Goal: Information Seeking & Learning: Find specific fact

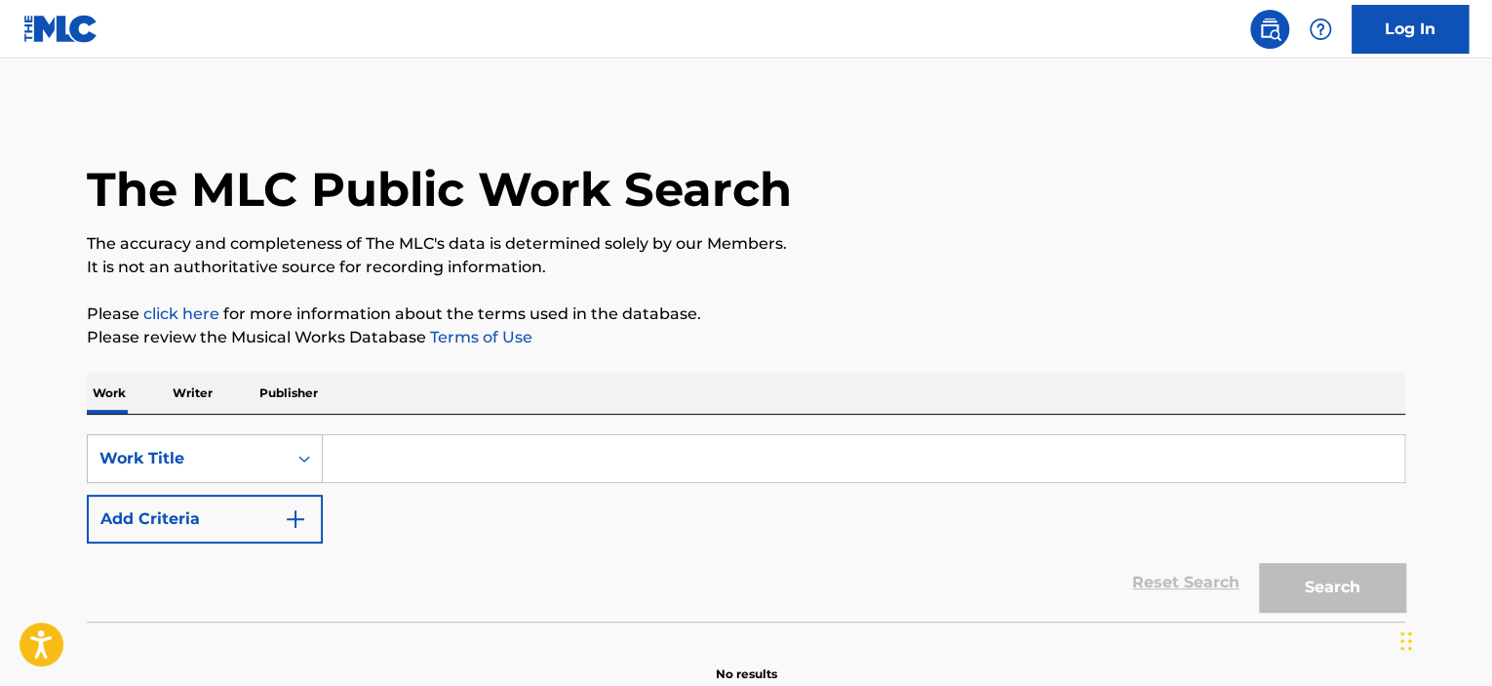
click at [503, 452] on input "Search Form" at bounding box center [864, 458] width 1082 height 47
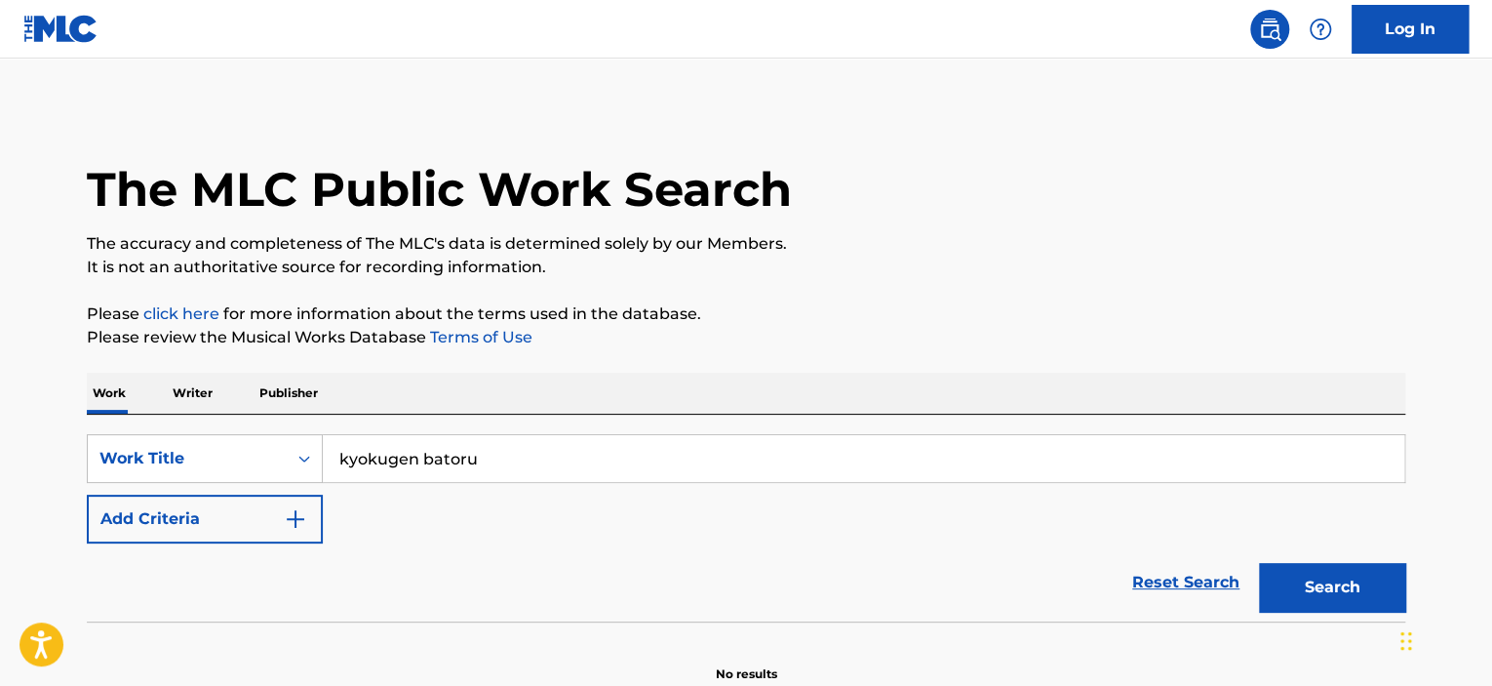
type input "kyokugen batoru"
click at [1259, 563] on button "Search" at bounding box center [1332, 587] width 146 height 49
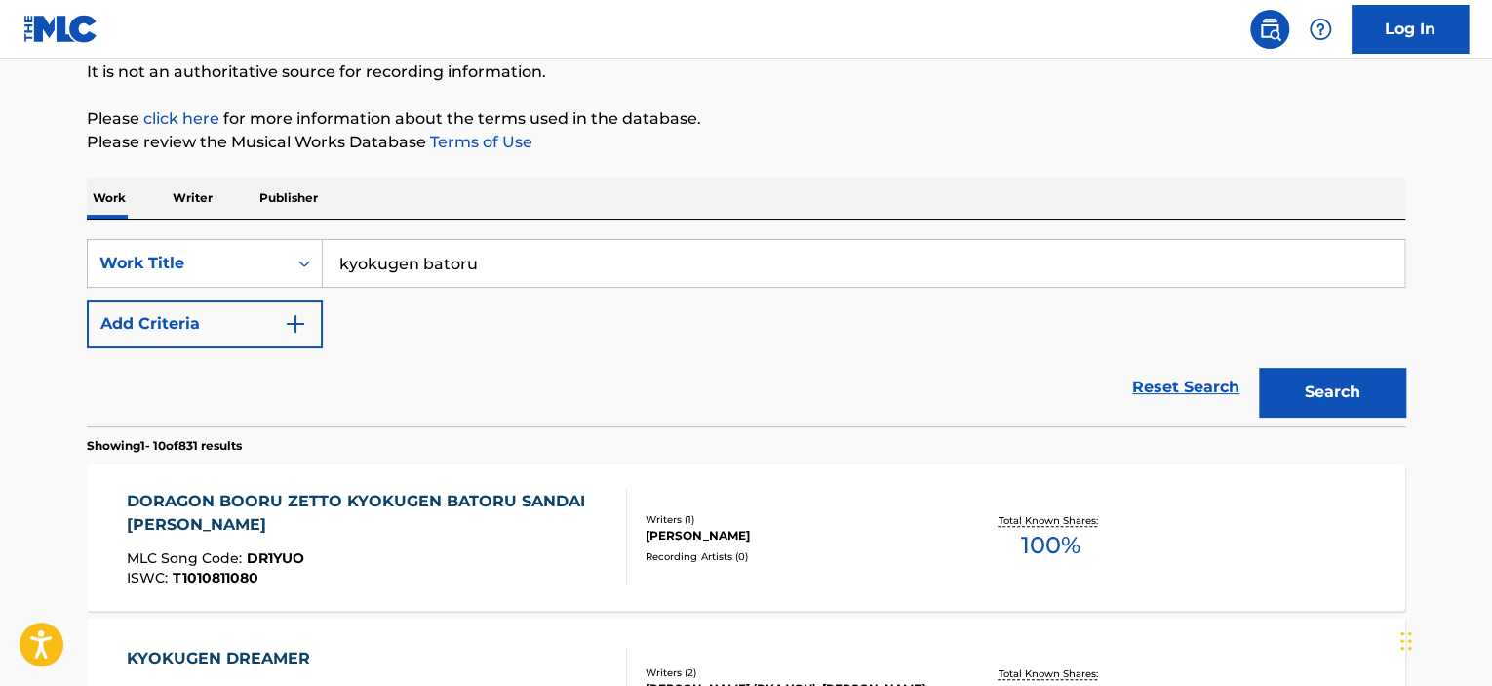
scroll to position [293, 0]
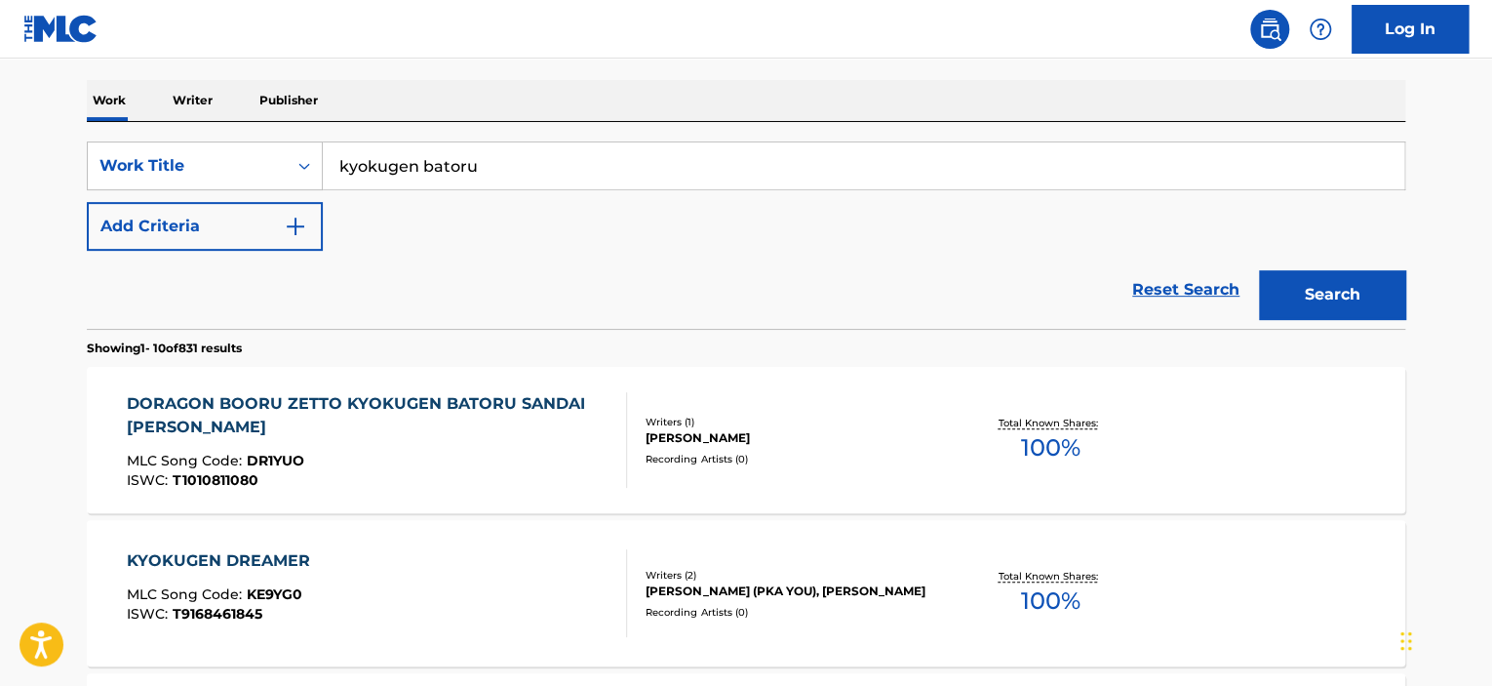
click at [434, 473] on div "ISWC : T1010811080" at bounding box center [369, 480] width 485 height 15
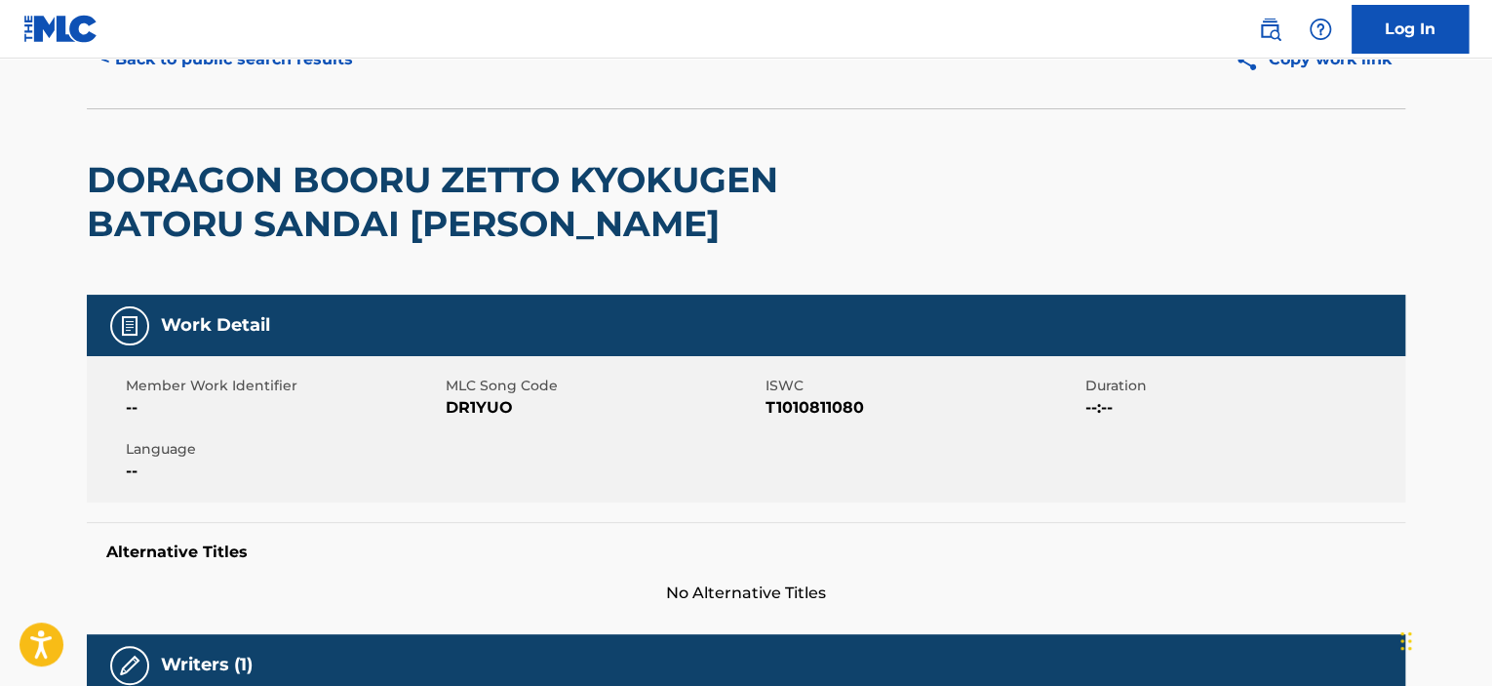
scroll to position [91, 0]
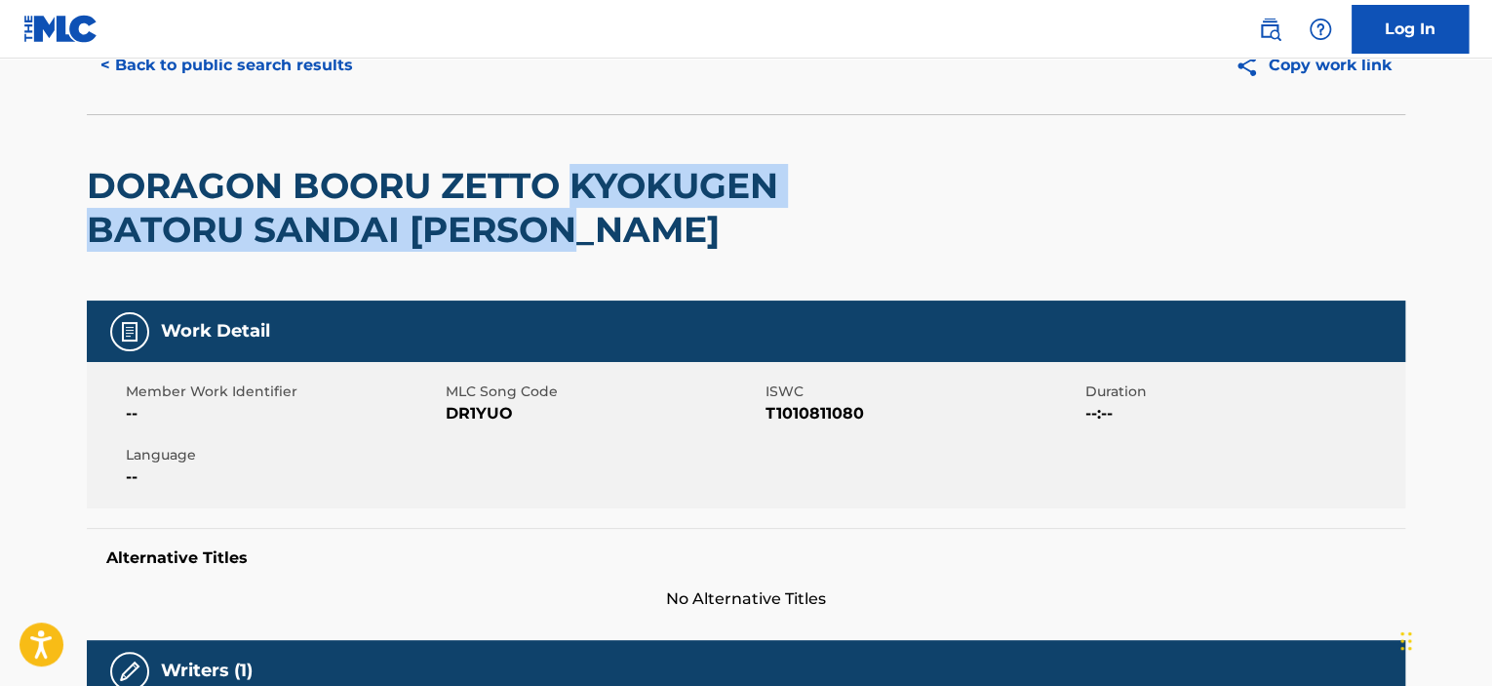
drag, startPoint x: 578, startPoint y: 174, endPoint x: 743, endPoint y: 260, distance: 186.3
click at [743, 260] on div "DORAGON BOORU ZETTO KYOKUGEN BATORU SANDAI [PERSON_NAME]" at bounding box center [482, 207] width 791 height 185
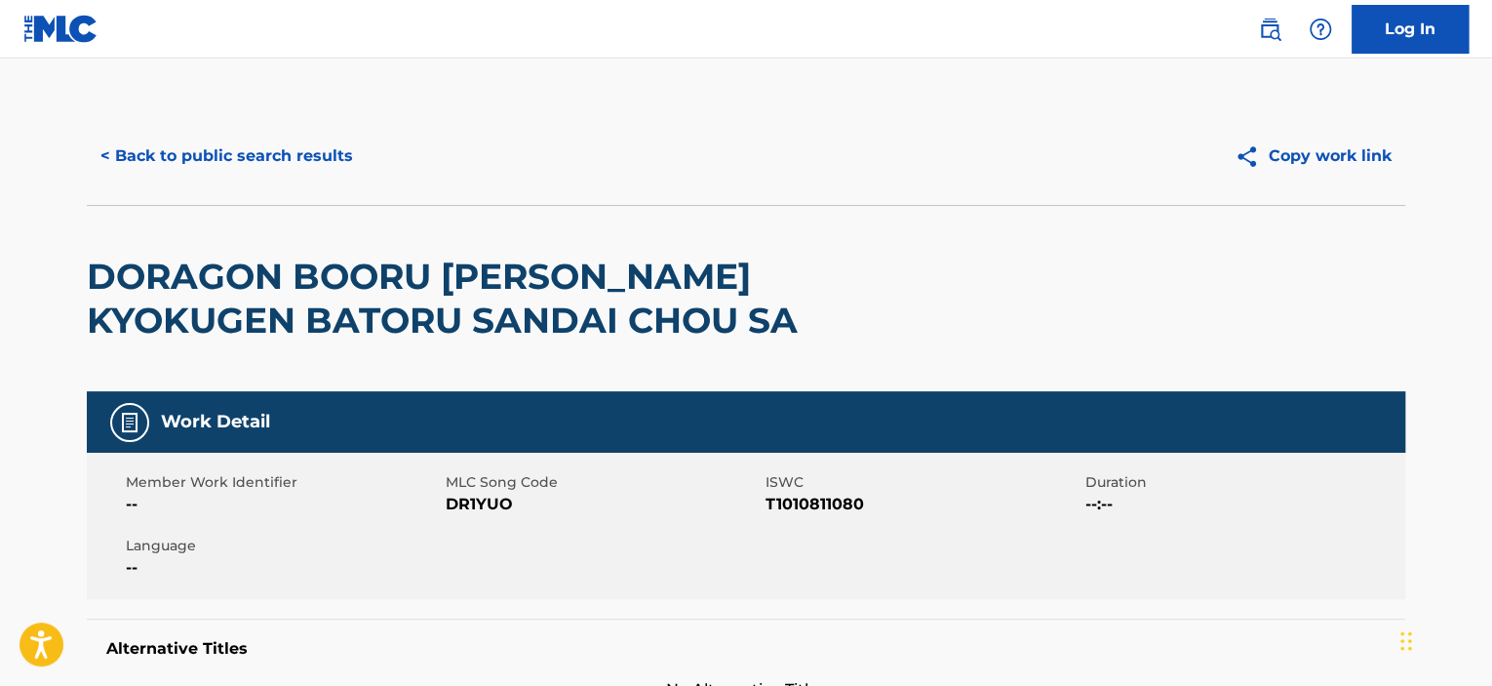
drag, startPoint x: 0, startPoint y: 0, endPoint x: 1049, endPoint y: 278, distance: 1085.7
click at [1077, 244] on div "DORAGON BOORU [PERSON_NAME] KYOKUGEN BATORU SANDAI CHOU SA" at bounding box center [746, 298] width 1319 height 186
click at [829, 498] on span "T1010811080" at bounding box center [923, 504] width 315 height 23
copy span "T1010811080"
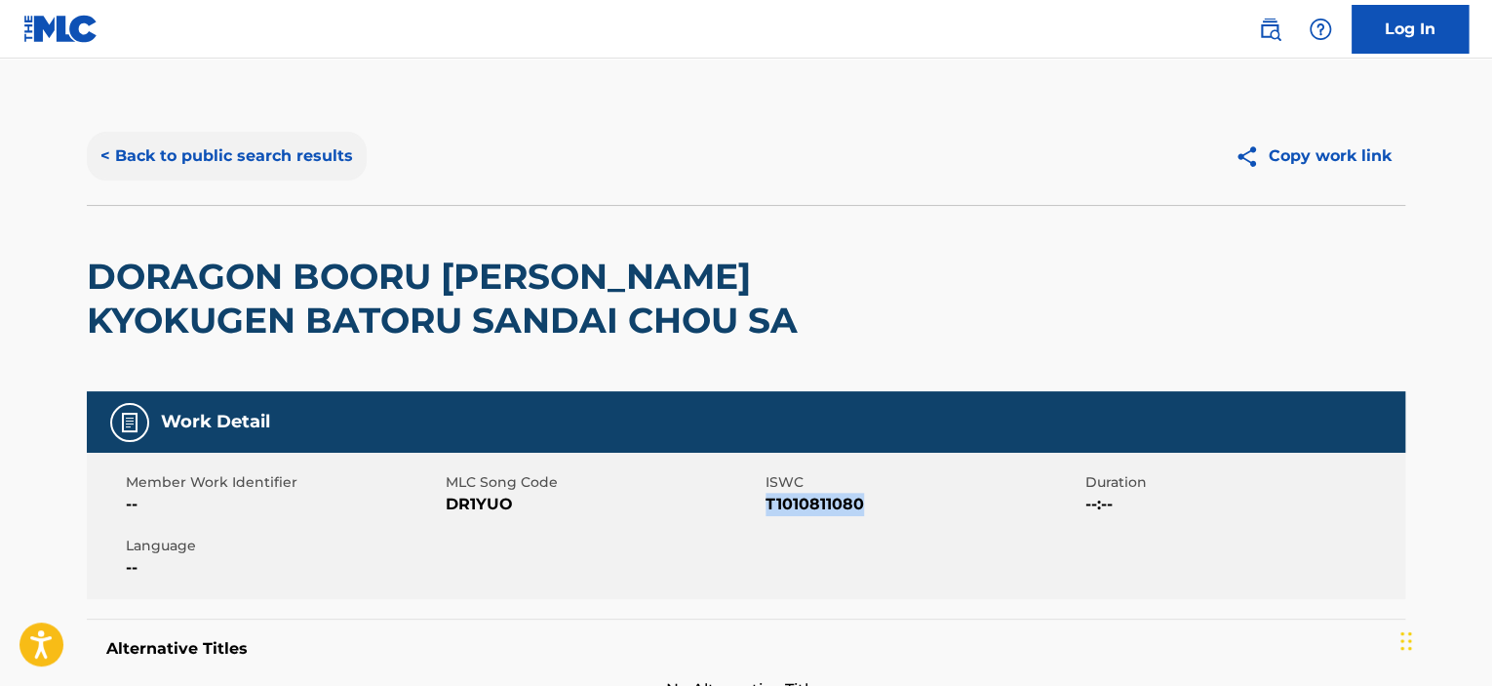
click at [322, 154] on button "< Back to public search results" at bounding box center [227, 156] width 280 height 49
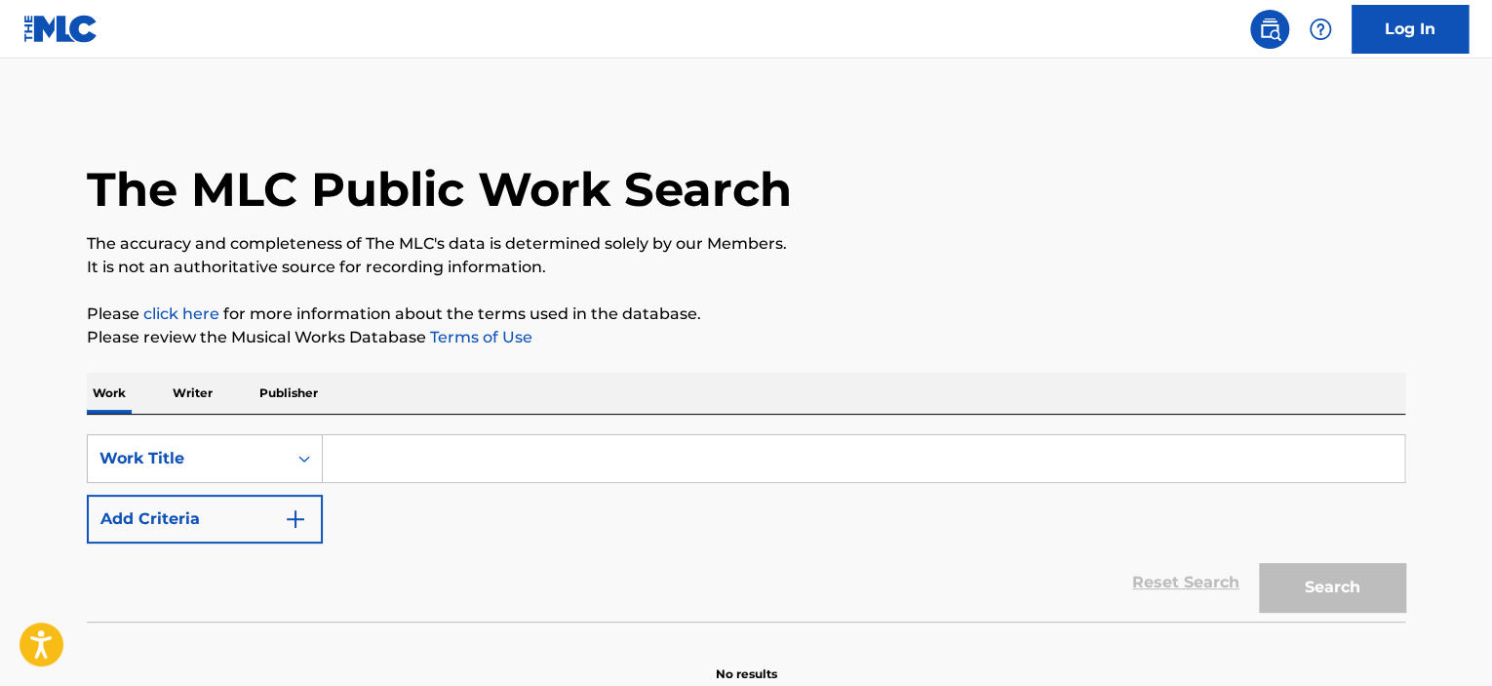
click at [398, 451] on input "Search Form" at bounding box center [864, 458] width 1082 height 47
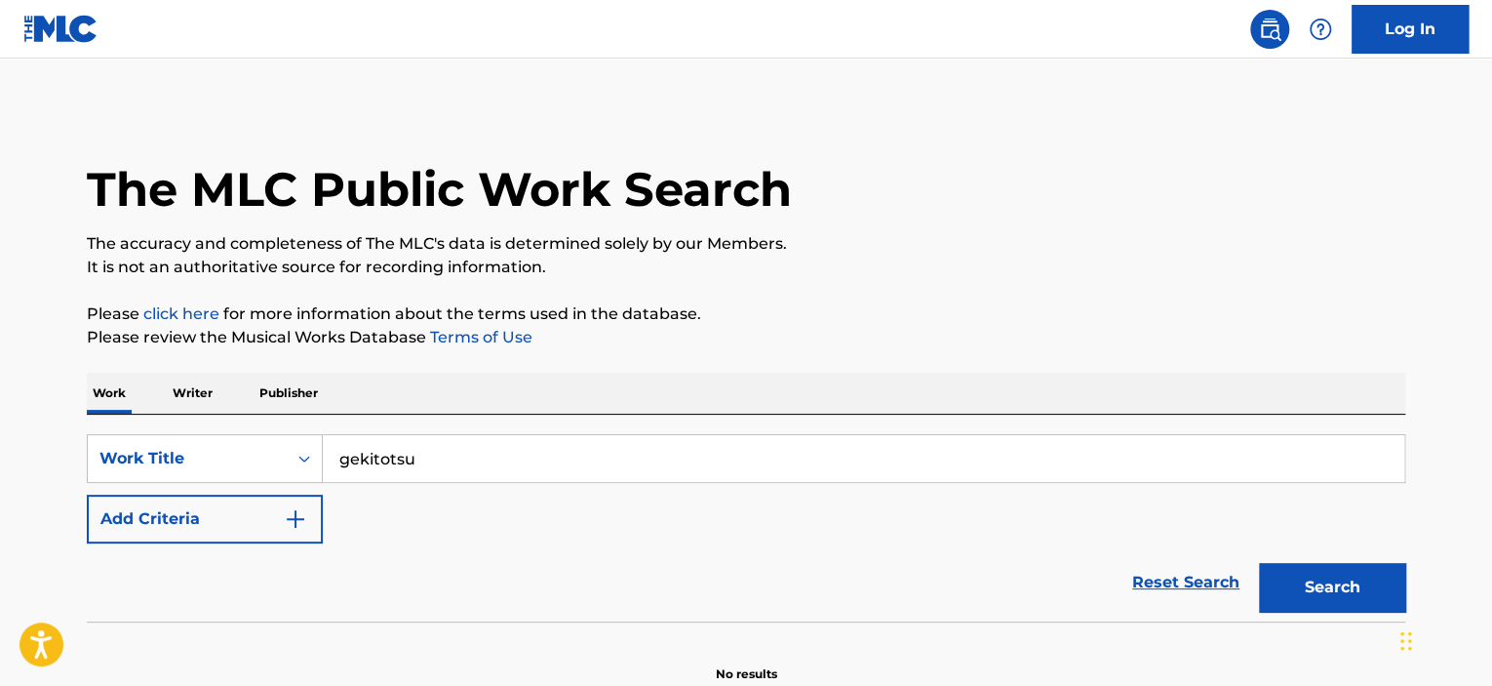
type input "gekitotsu"
click at [1259, 563] on button "Search" at bounding box center [1332, 587] width 146 height 49
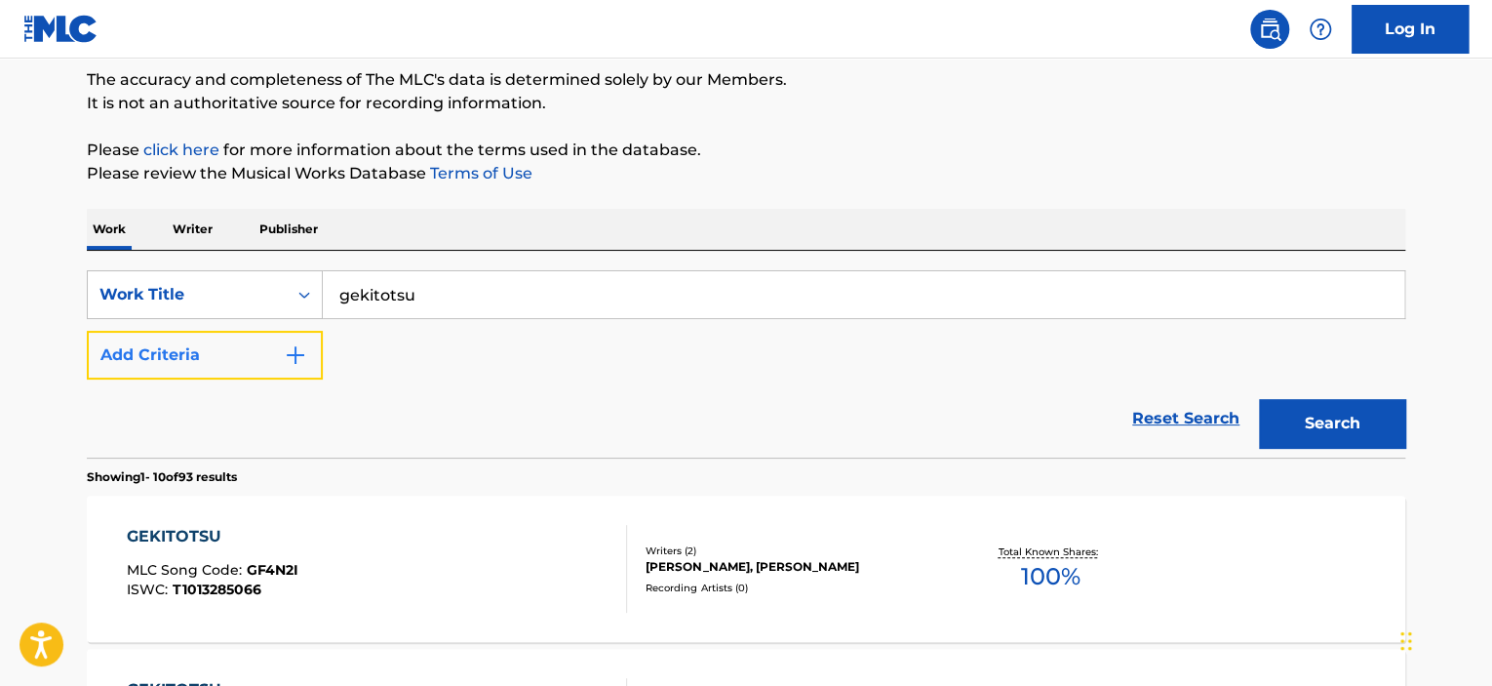
click at [246, 348] on button "Add Criteria" at bounding box center [205, 355] width 236 height 49
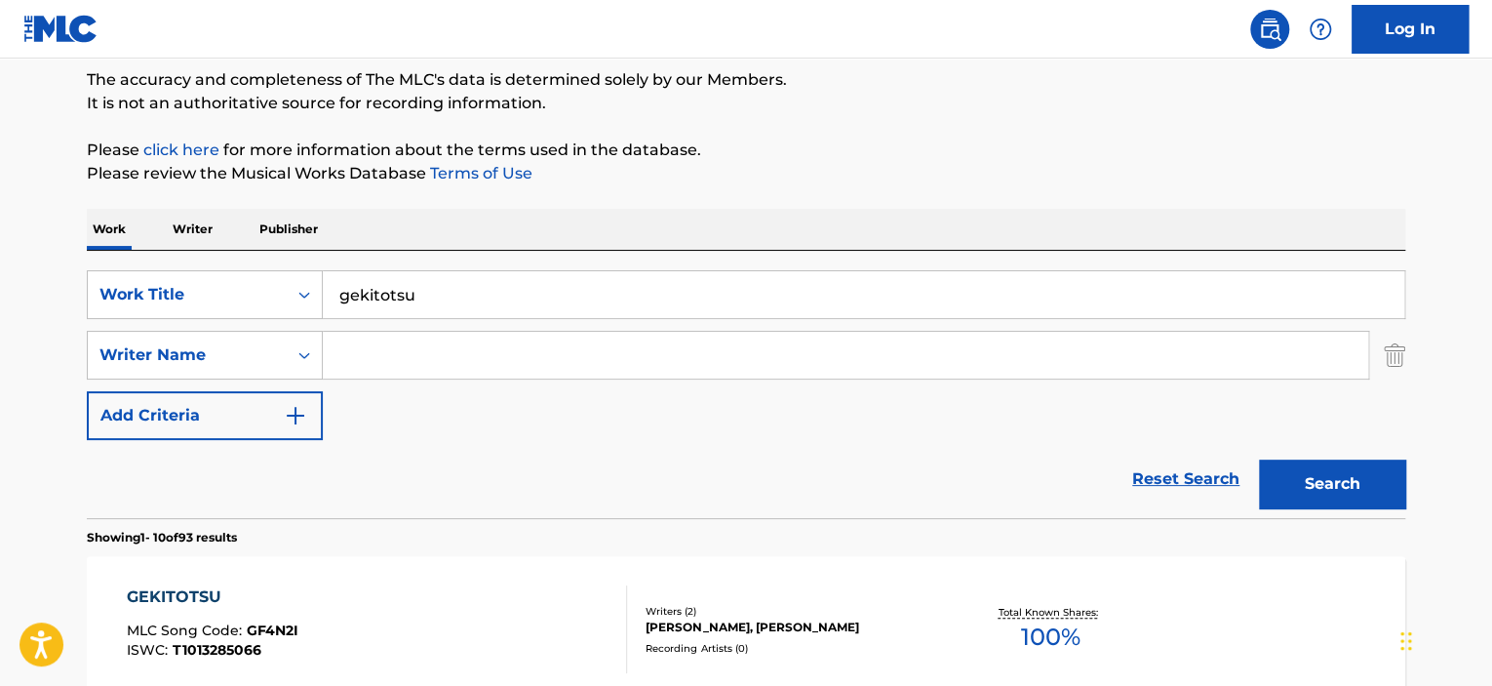
click at [399, 355] on input "Search Form" at bounding box center [846, 355] width 1046 height 47
type input "kikuchi"
click at [1259, 459] on button "Search" at bounding box center [1332, 483] width 146 height 49
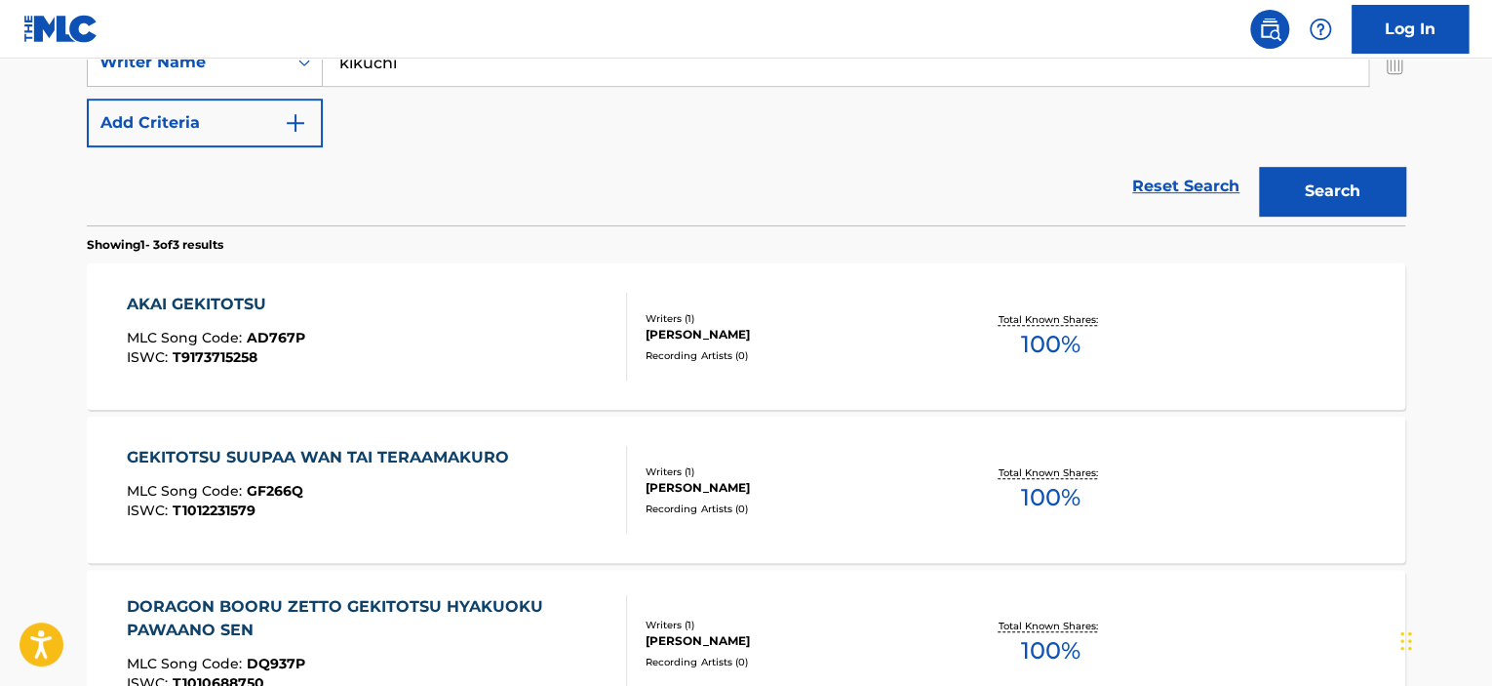
scroll to position [554, 0]
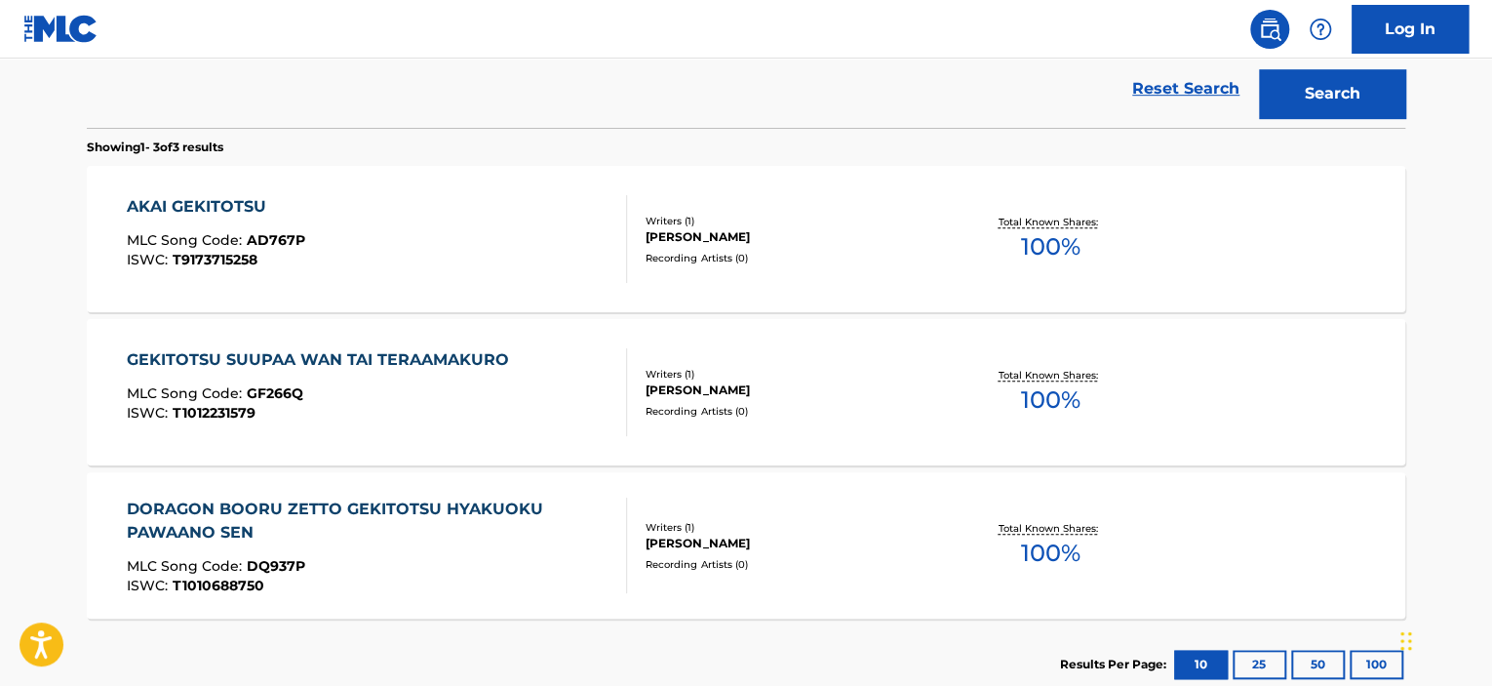
click at [477, 510] on div "DORAGON BOORU ZETTO GEKITOTSU HYAKUOKU PAWAANO SEN" at bounding box center [369, 520] width 485 height 47
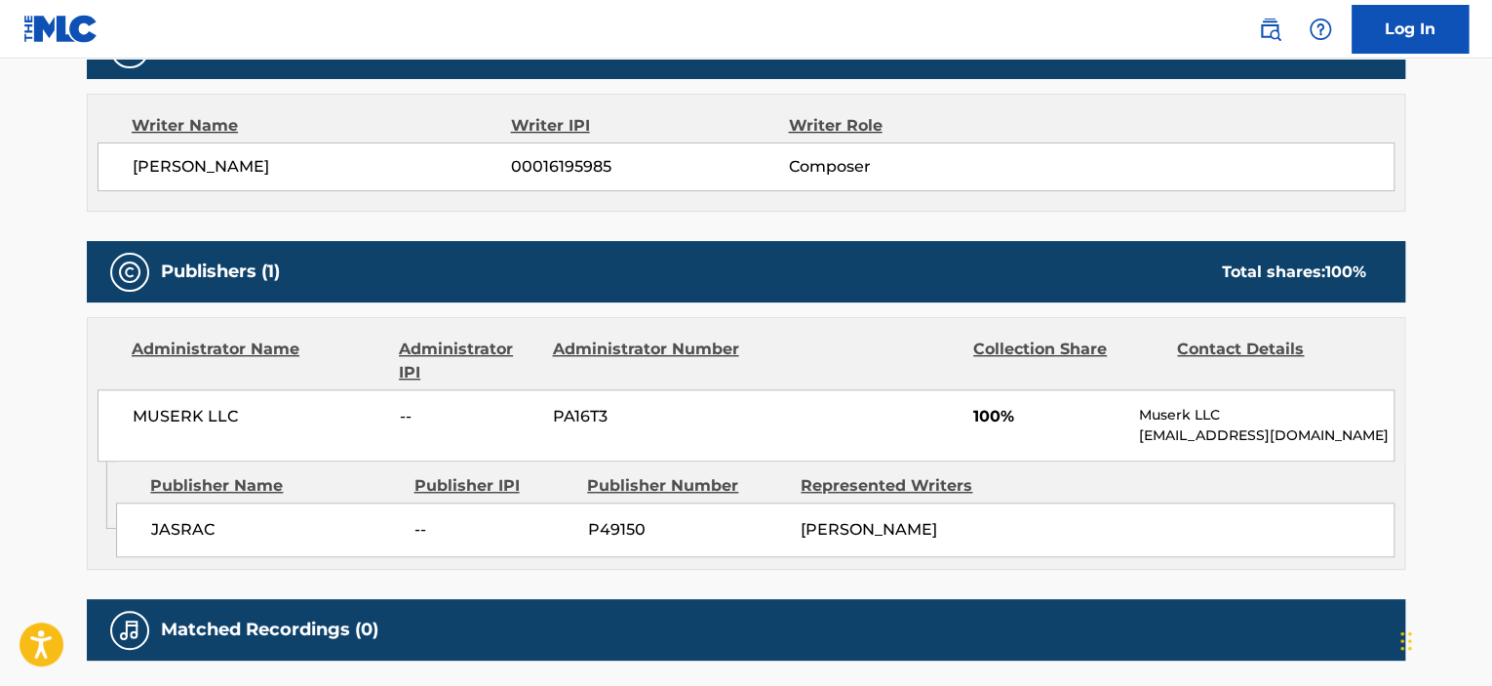
scroll to position [871, 0]
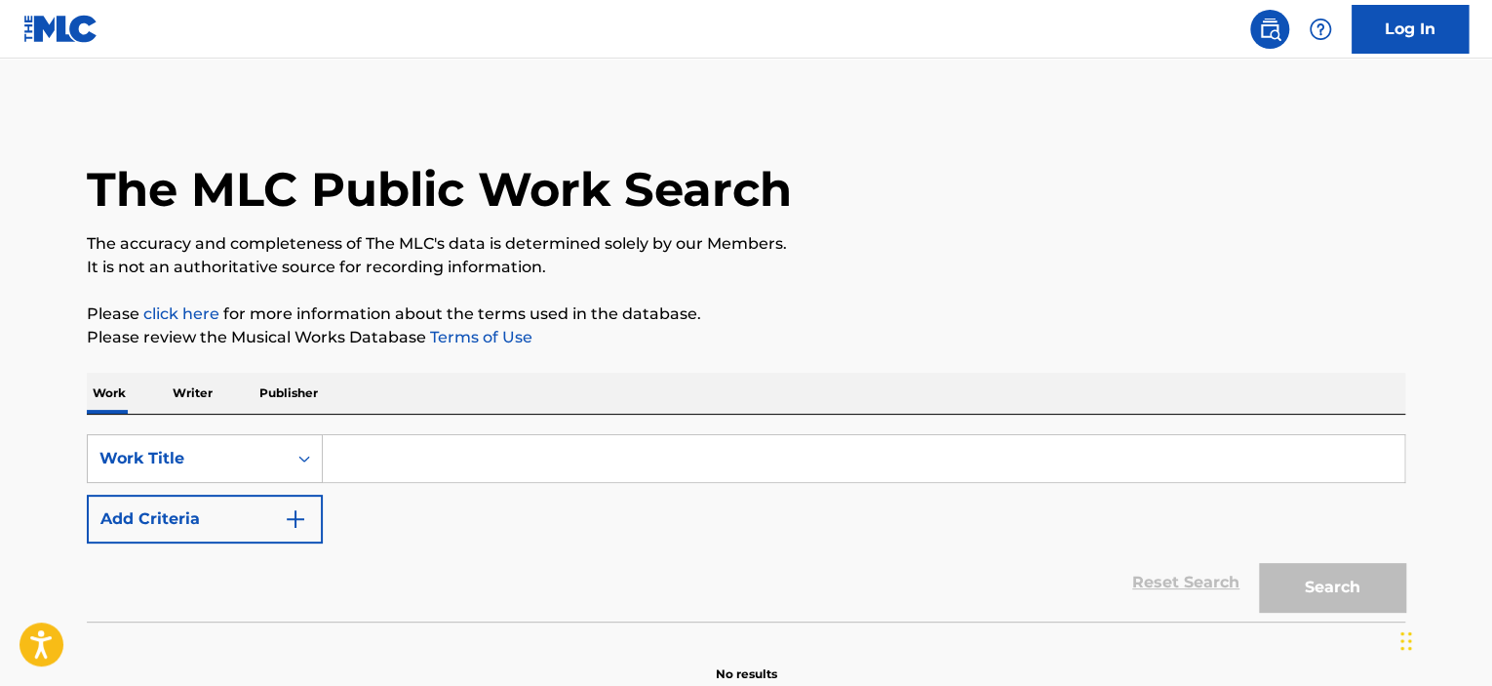
click at [380, 464] on input "Search Form" at bounding box center [864, 458] width 1082 height 47
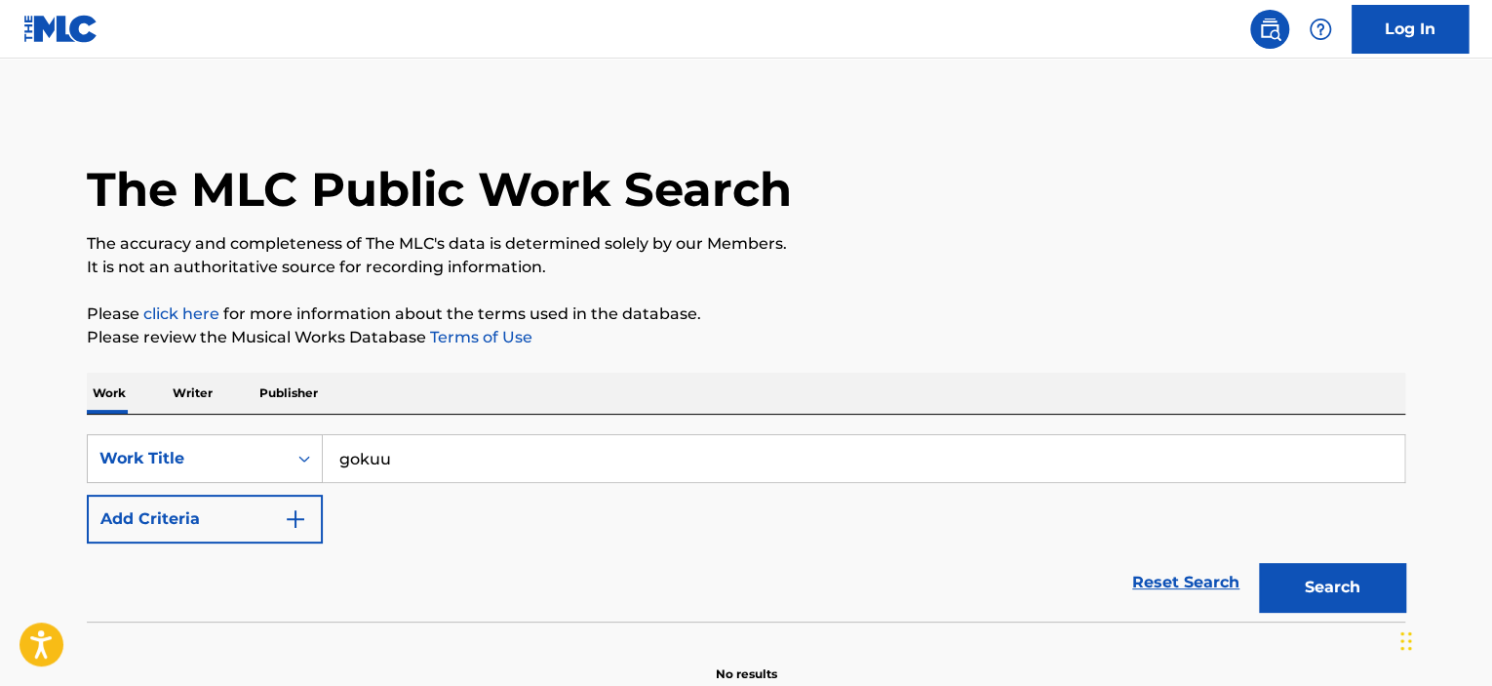
click at [343, 456] on input "gokuu" at bounding box center [864, 458] width 1082 height 47
type input "saiyajin gokuu"
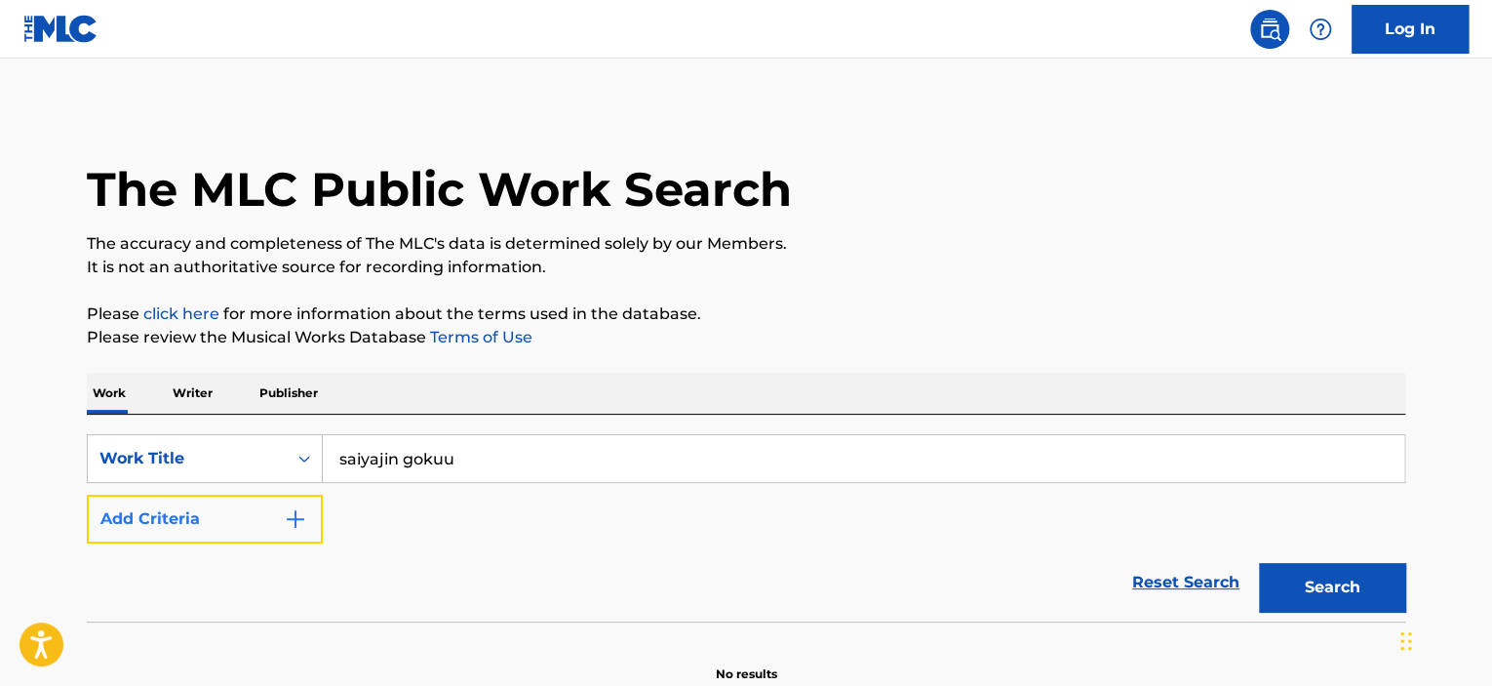
click at [277, 517] on button "Add Criteria" at bounding box center [205, 519] width 236 height 49
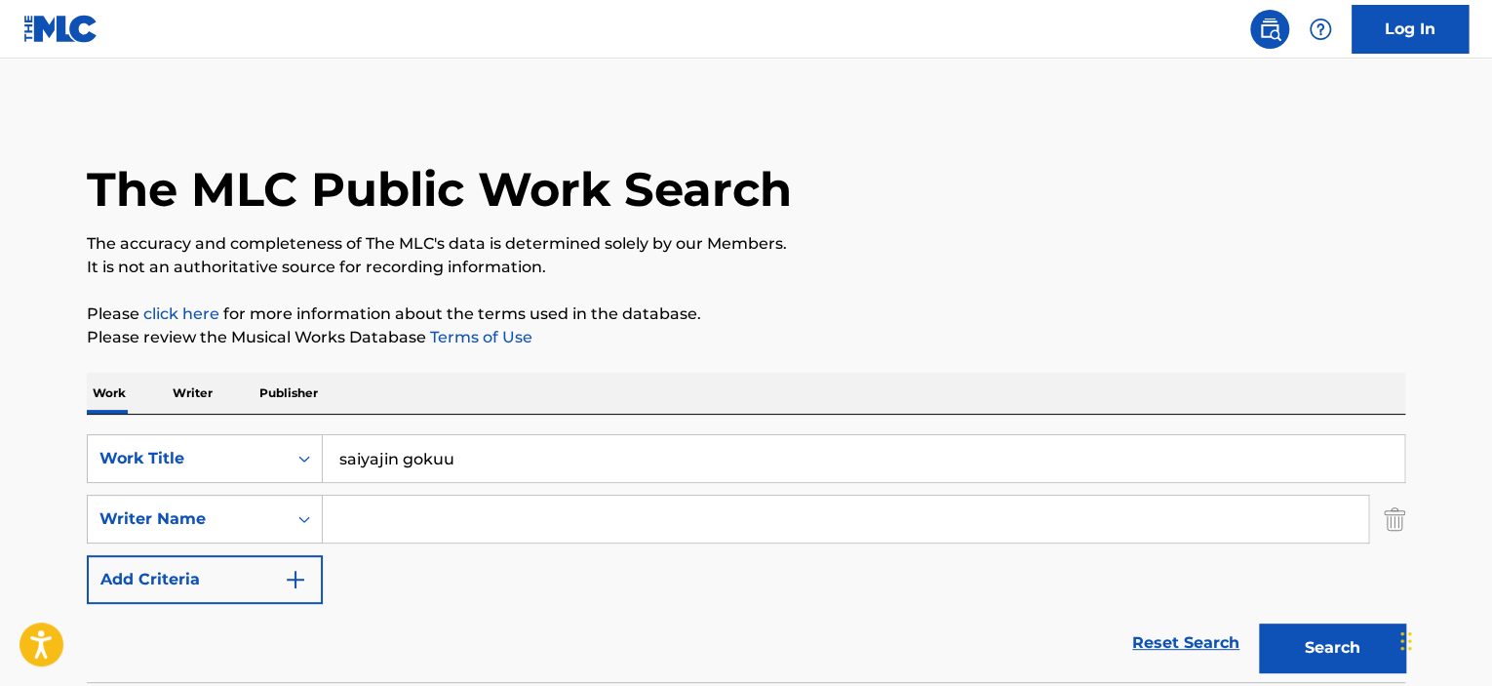
click at [420, 515] on input "Search Form" at bounding box center [846, 518] width 1046 height 47
type input "kikuchi"
click at [1259, 623] on button "Search" at bounding box center [1332, 647] width 146 height 49
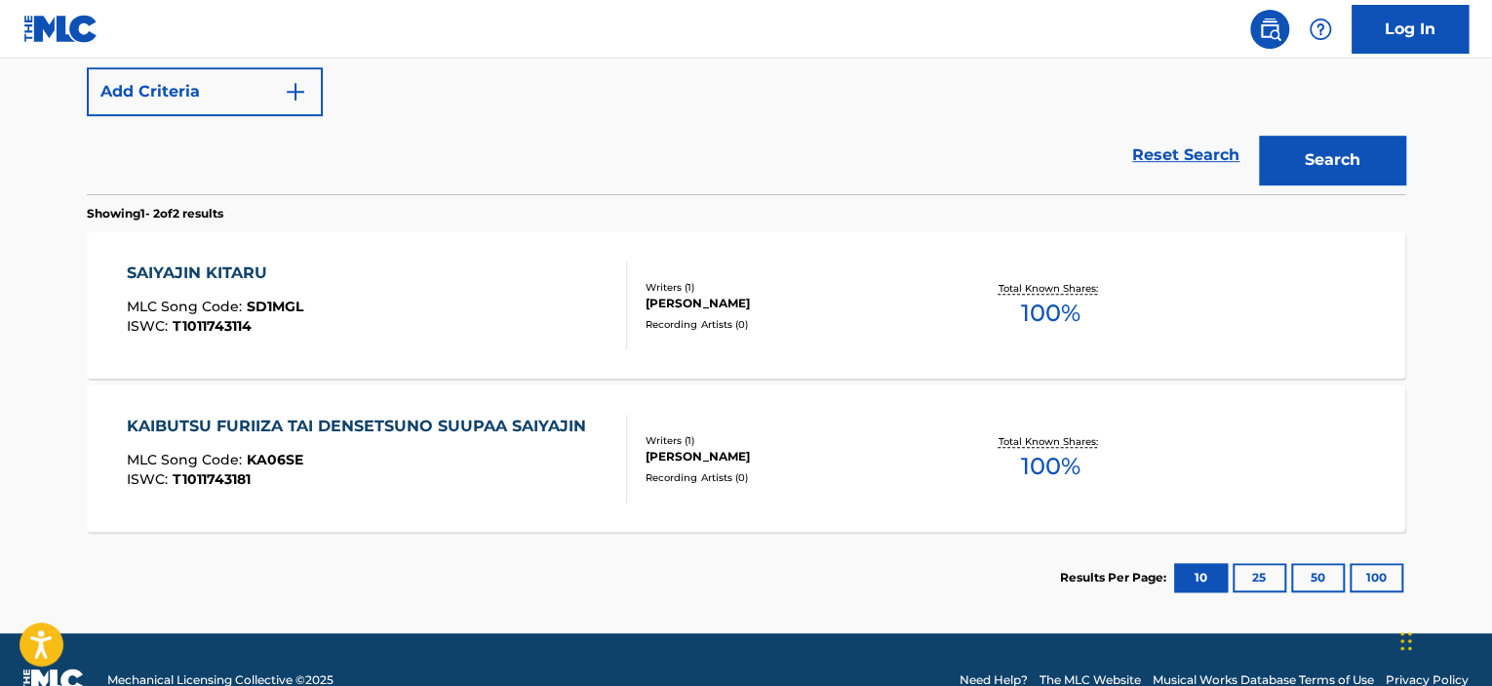
scroll to position [293, 0]
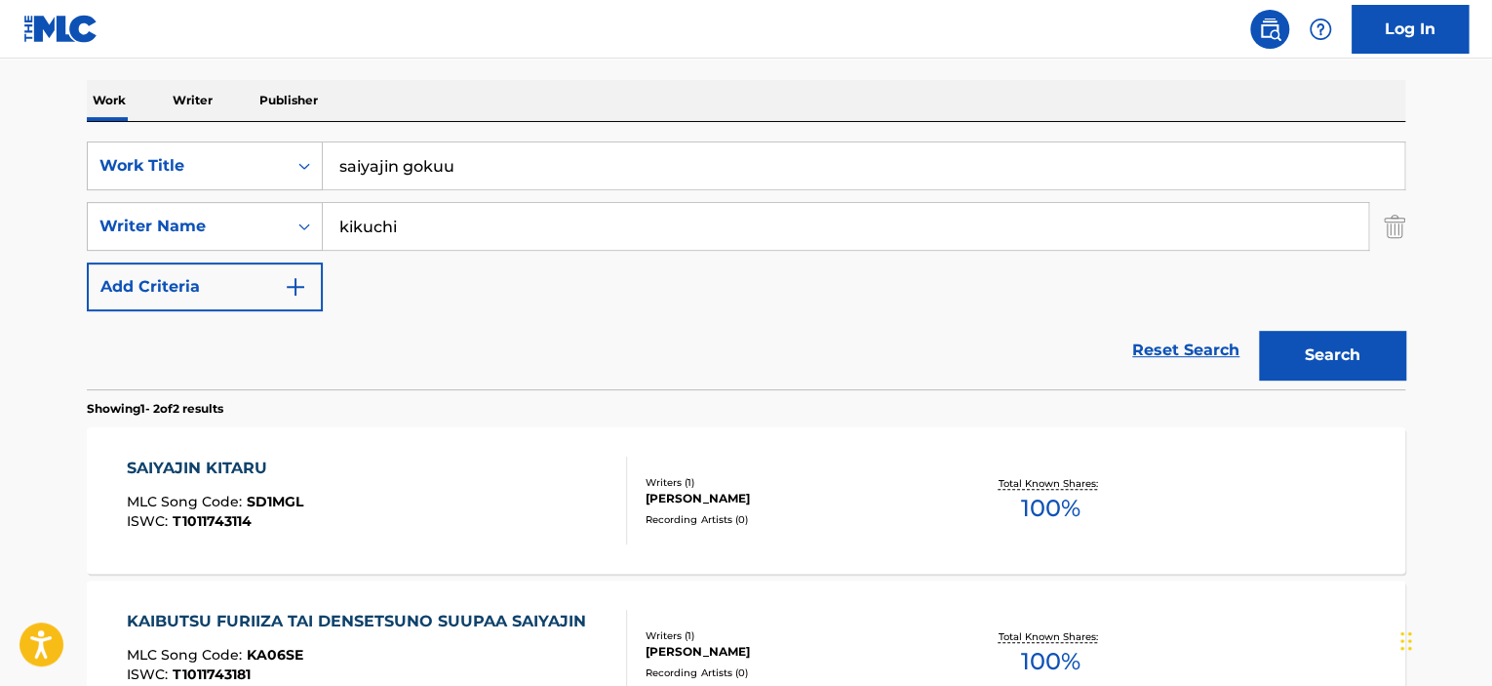
drag, startPoint x: 398, startPoint y: 158, endPoint x: 666, endPoint y: 158, distance: 268.2
click at [666, 158] on input "saiyajin gokuu" at bounding box center [864, 165] width 1082 height 47
click at [337, 173] on input "saiyajin" at bounding box center [864, 165] width 1082 height 47
drag, startPoint x: 1327, startPoint y: 370, endPoint x: 873, endPoint y: 240, distance: 472.7
click at [1326, 369] on button "Search" at bounding box center [1332, 355] width 146 height 49
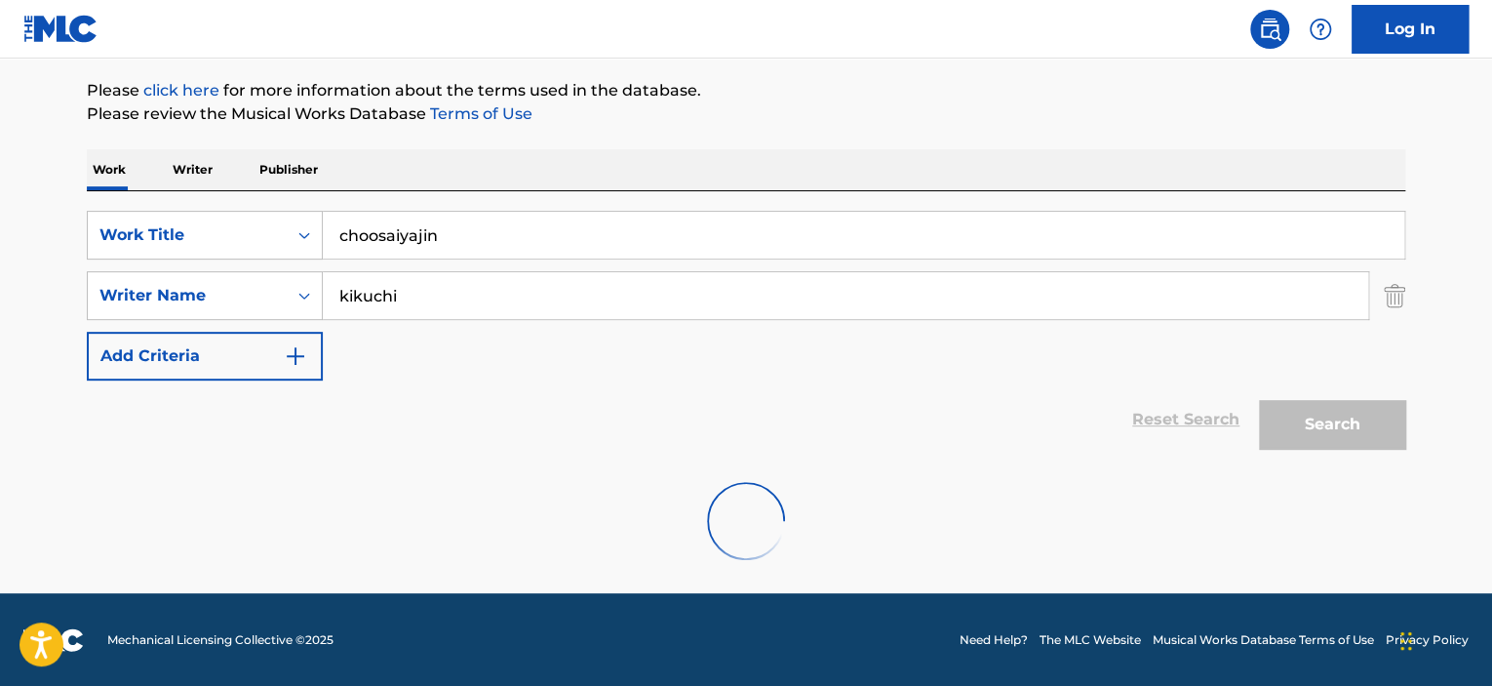
scroll to position [160, 0]
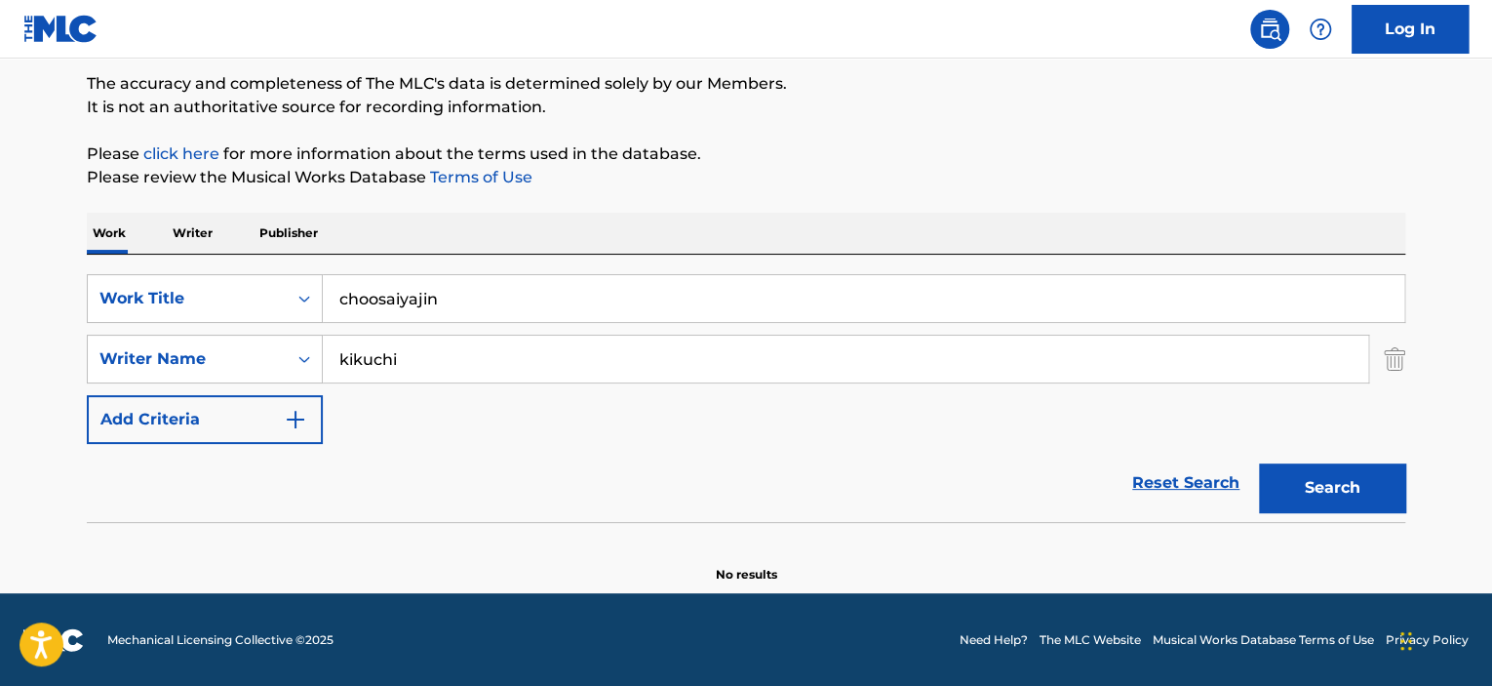
click at [376, 293] on input "choosaiyajin" at bounding box center [864, 298] width 1082 height 47
click at [1259, 463] on button "Search" at bounding box center [1332, 487] width 146 height 49
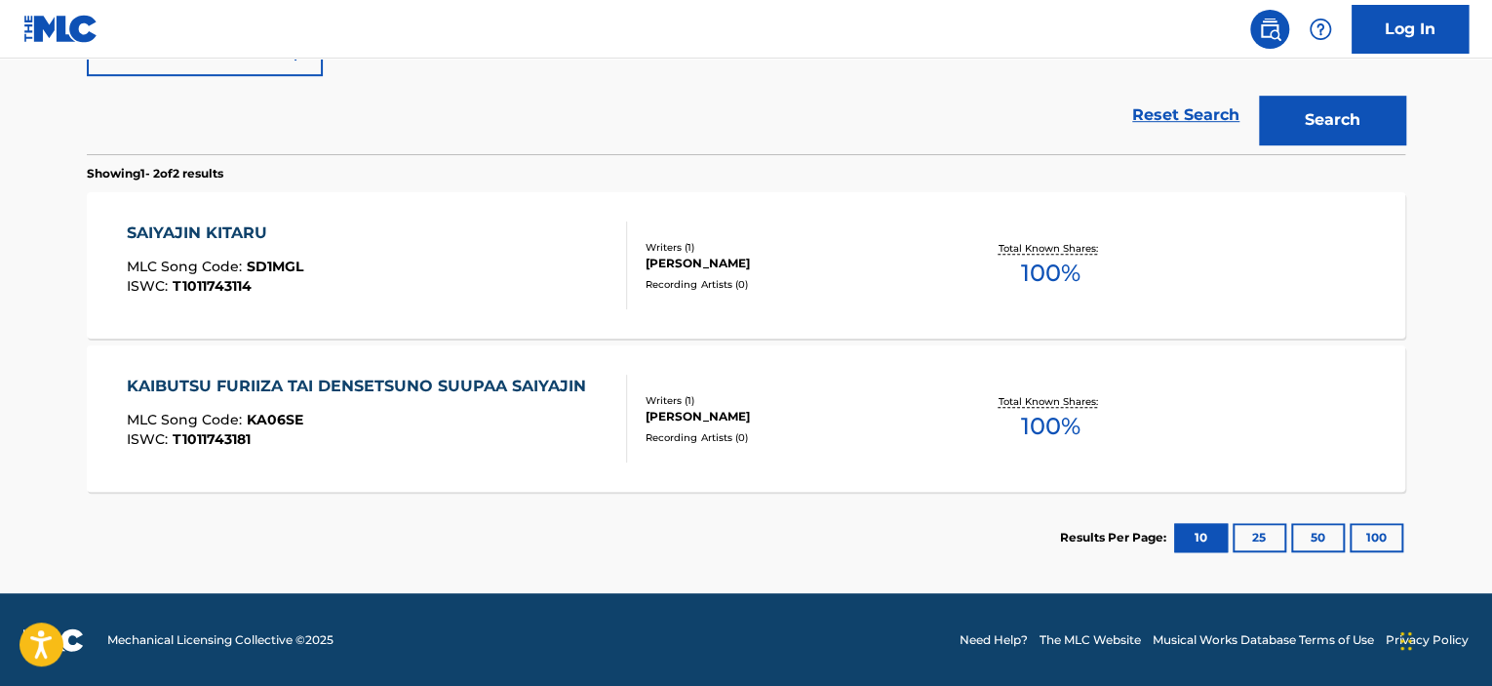
scroll to position [235, 0]
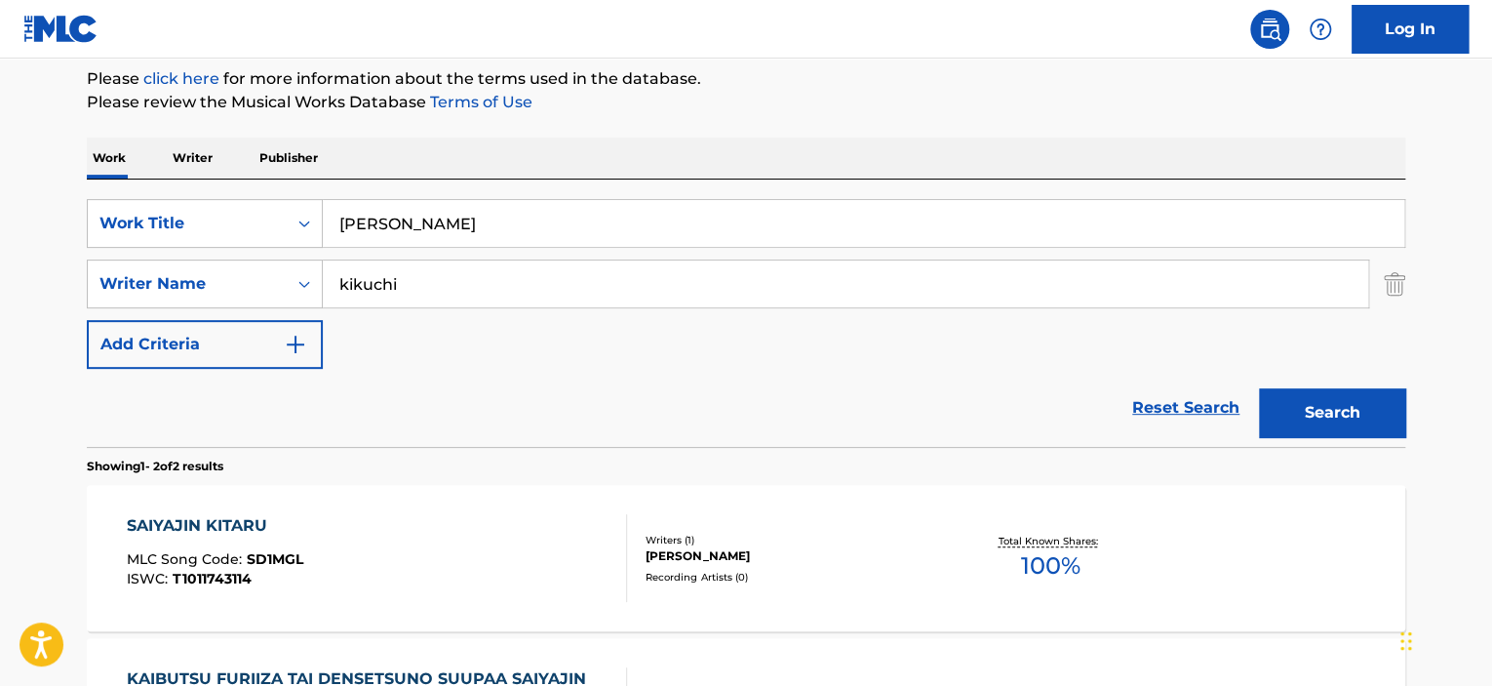
click at [368, 223] on input "choo saiyajin" at bounding box center [864, 223] width 1082 height 47
click at [1300, 416] on button "Search" at bounding box center [1332, 412] width 146 height 49
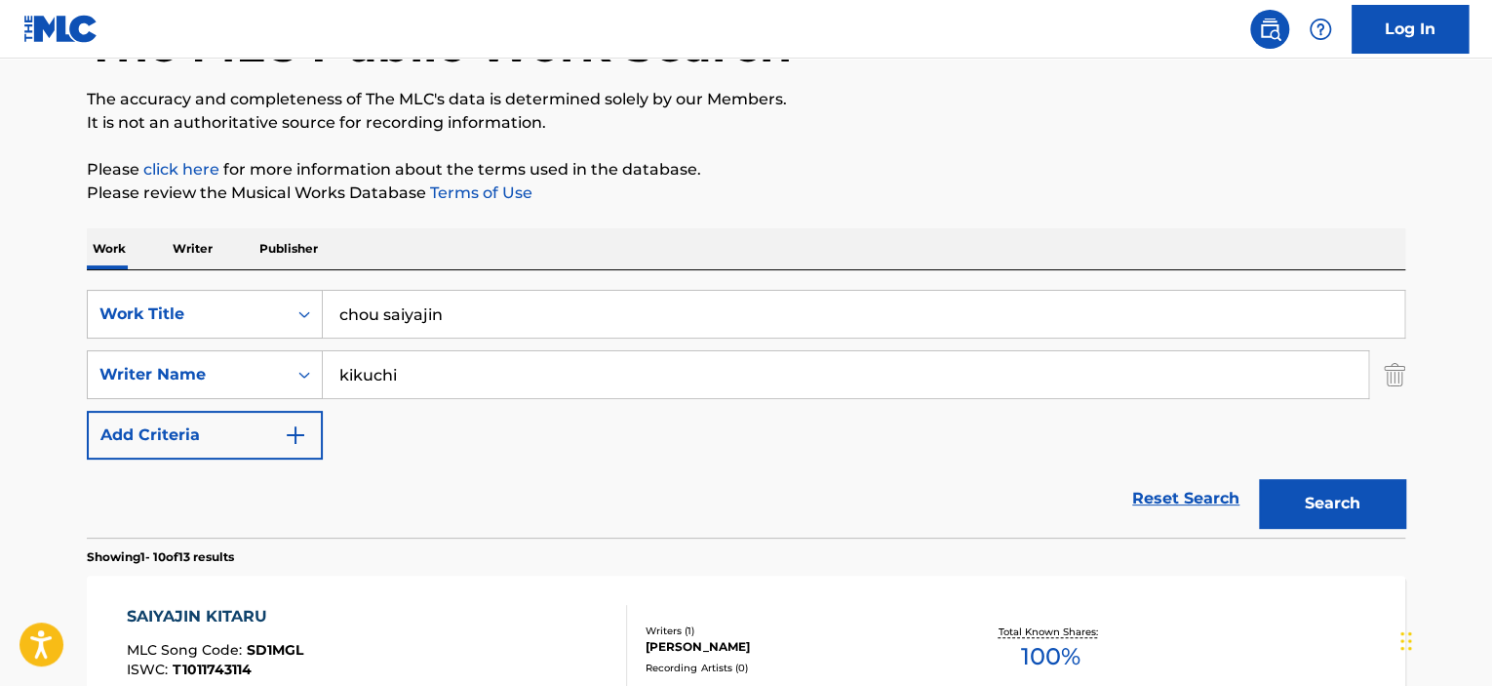
scroll to position [103, 0]
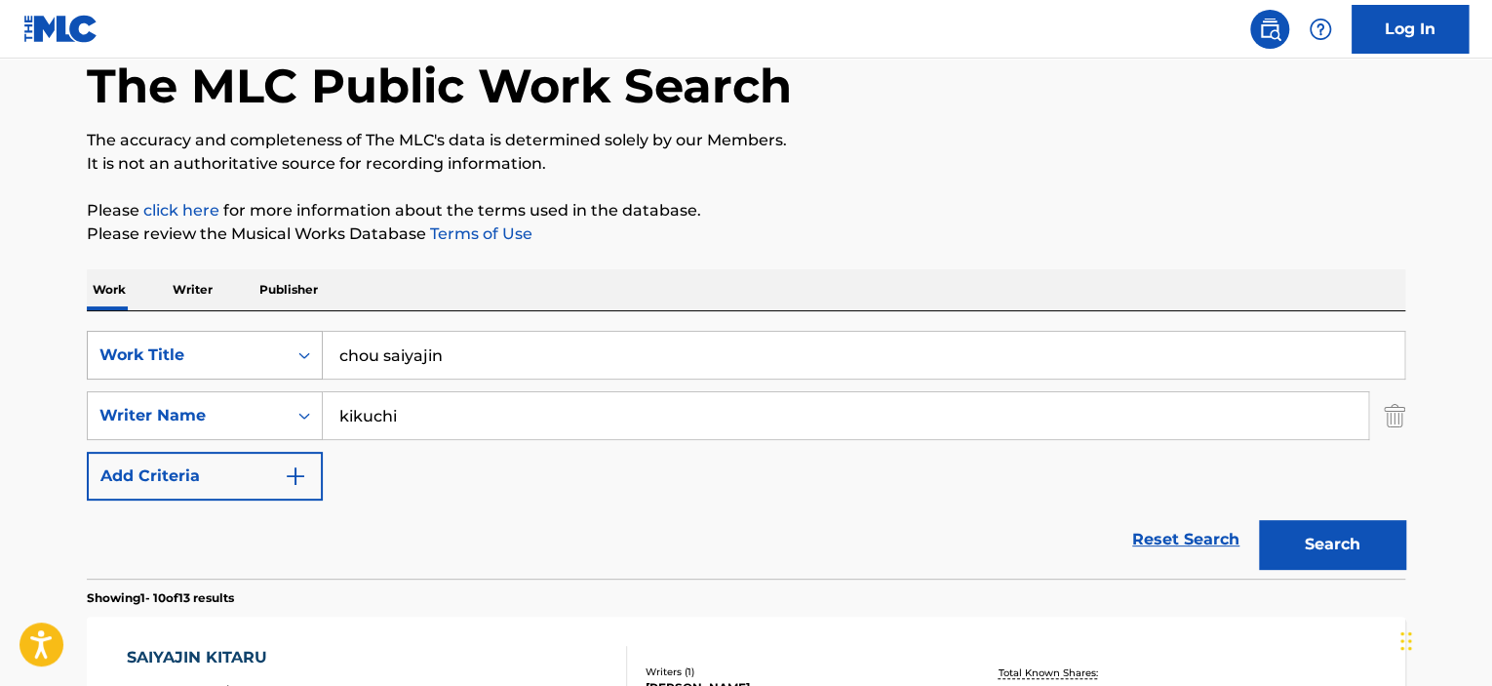
drag, startPoint x: 519, startPoint y: 358, endPoint x: 312, endPoint y: 358, distance: 206.8
click at [312, 358] on div "SearchWithCriteria737a56c4-f69b-43ca-90dc-ddd8091f569b Work Title chou saiyajin" at bounding box center [746, 355] width 1319 height 49
click at [1259, 520] on button "Search" at bounding box center [1332, 544] width 146 height 49
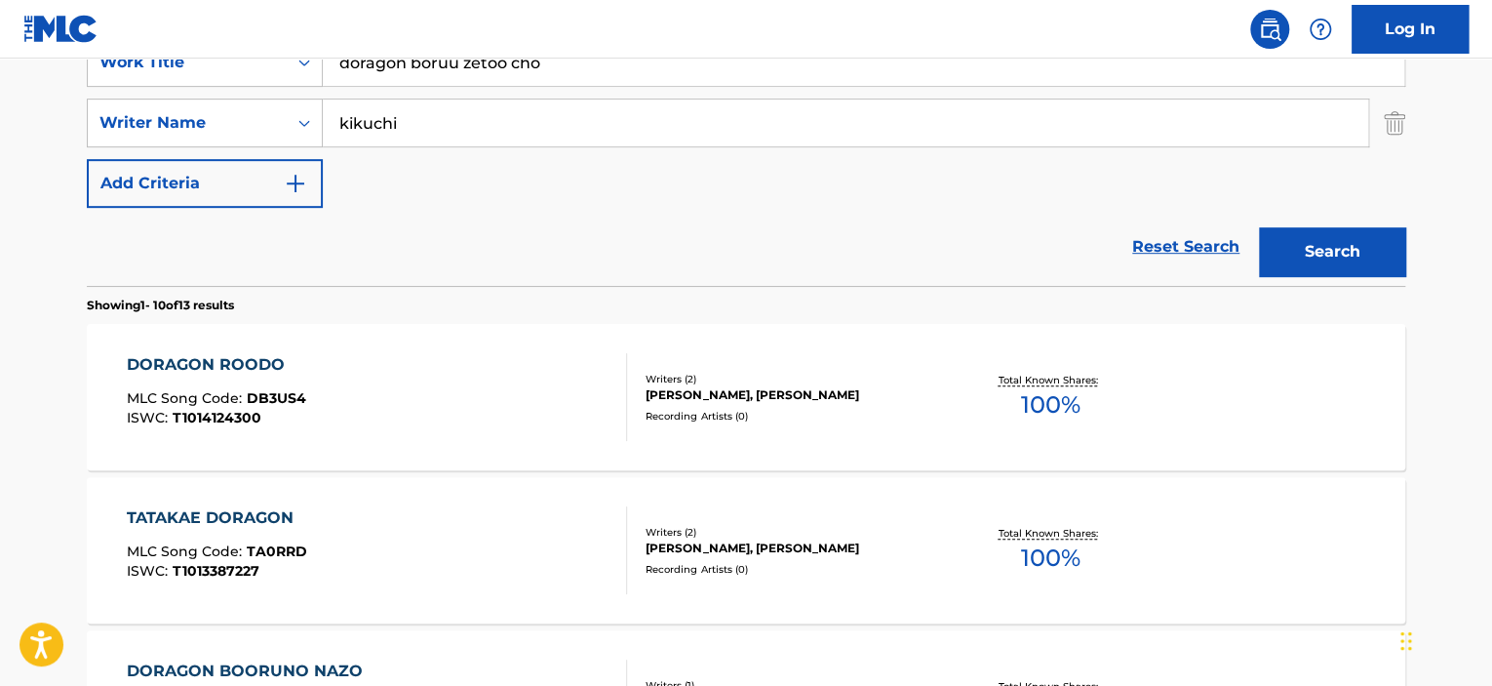
click at [574, 77] on input "doragon boruu zetoo cho" at bounding box center [864, 62] width 1082 height 47
click at [1259, 227] on button "Search" at bounding box center [1332, 251] width 146 height 49
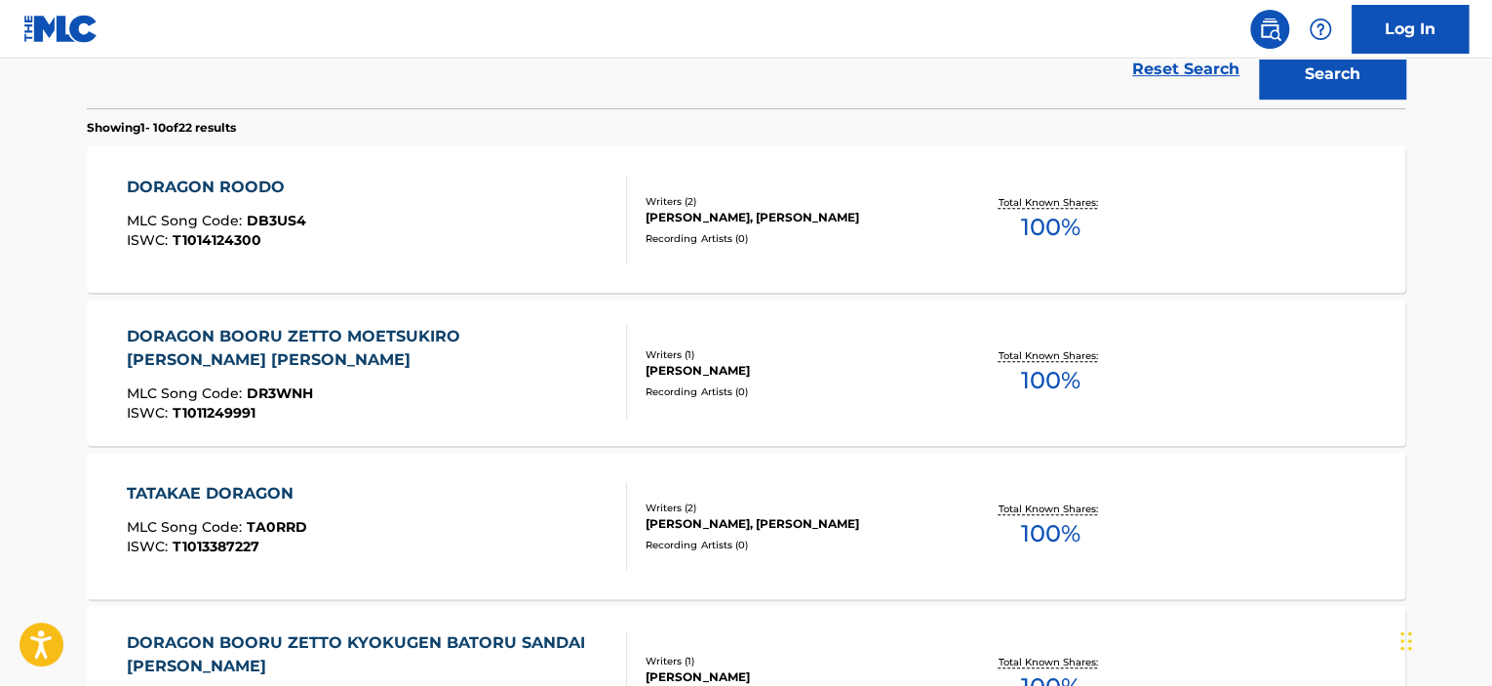
scroll to position [298, 0]
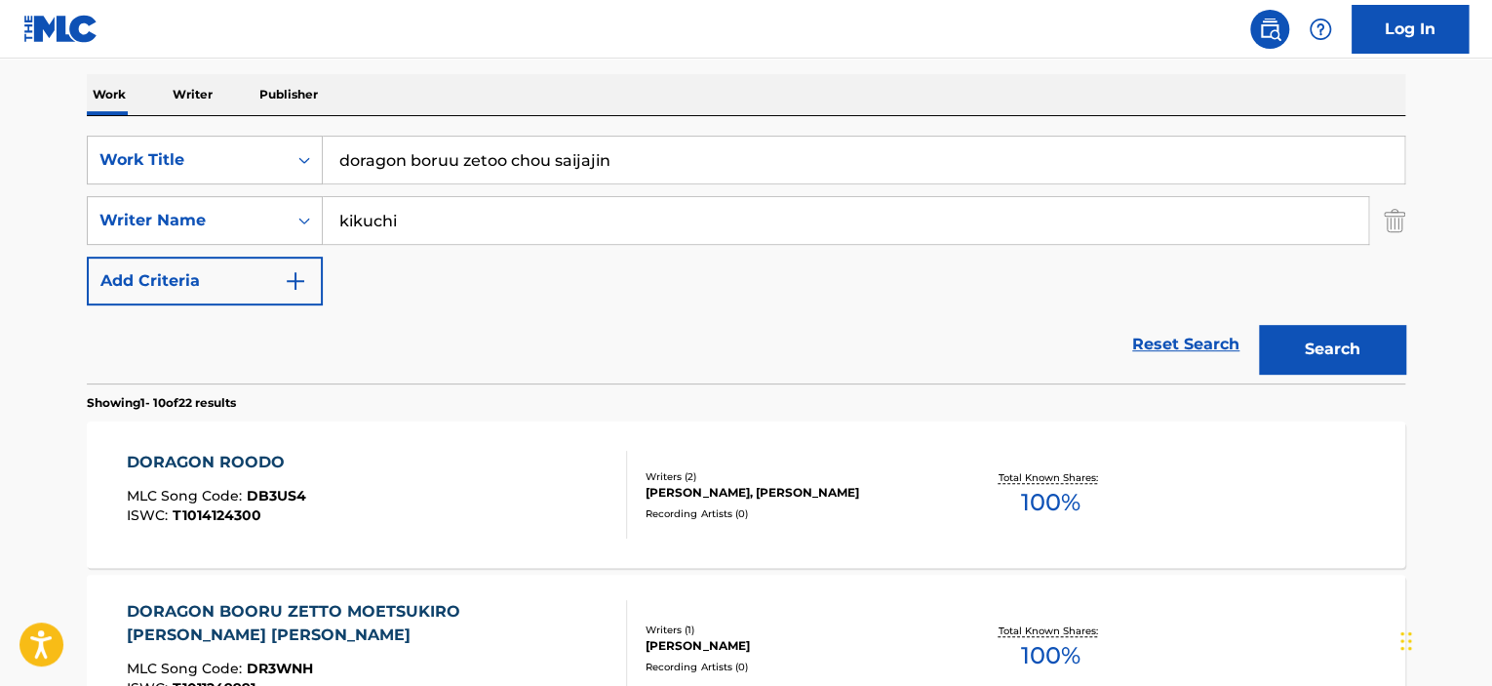
type input "doragon boruu zetoo chou saijajin"
click at [1259, 325] on button "Search" at bounding box center [1332, 349] width 146 height 49
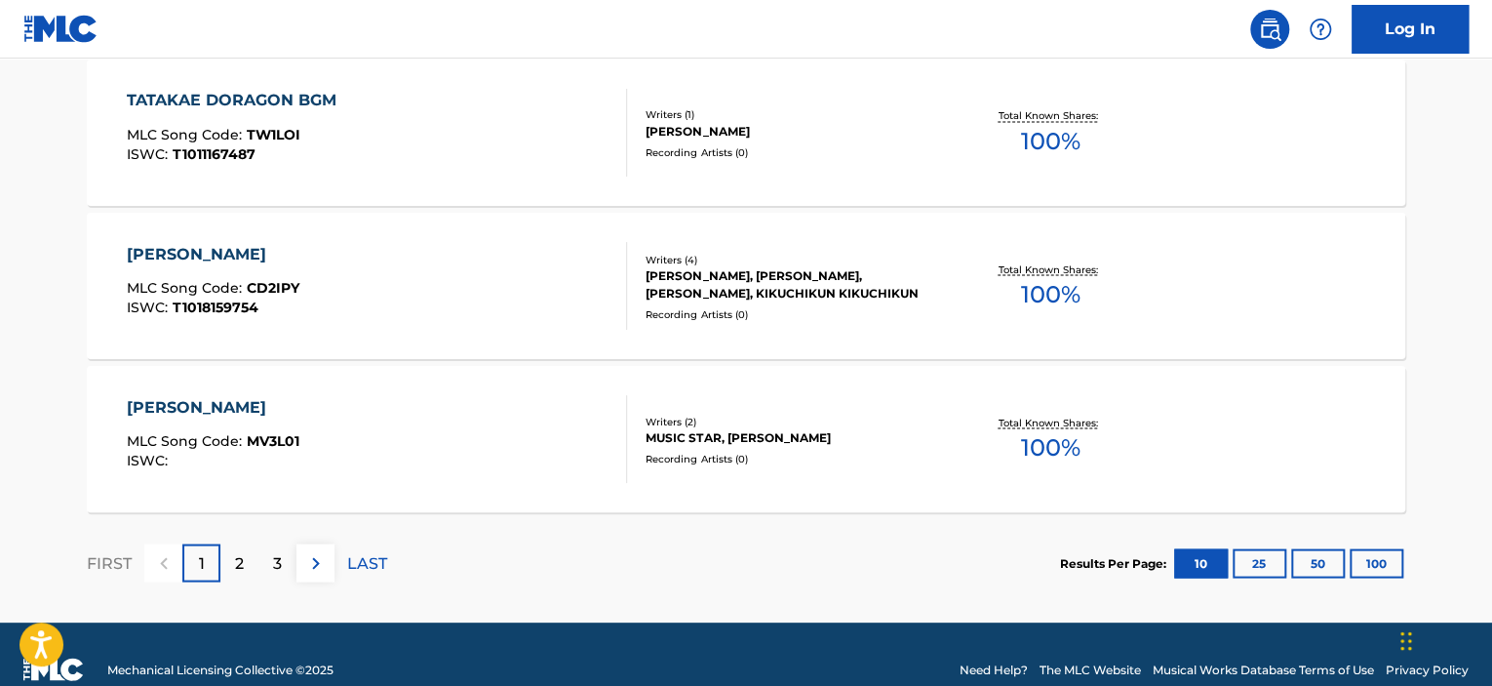
scroll to position [1761, 0]
